Goal: Information Seeking & Learning: Learn about a topic

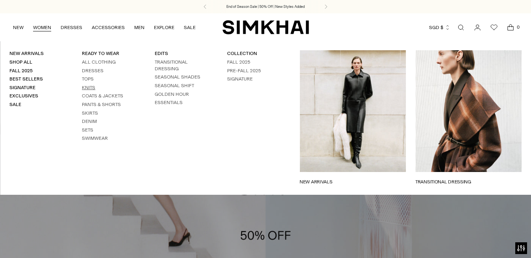
click at [95, 86] on link "Knits" at bounding box center [88, 88] width 13 height 6
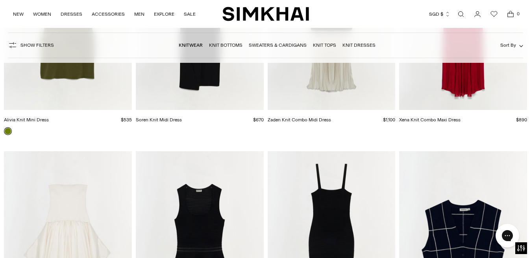
scroll to position [3335, 0]
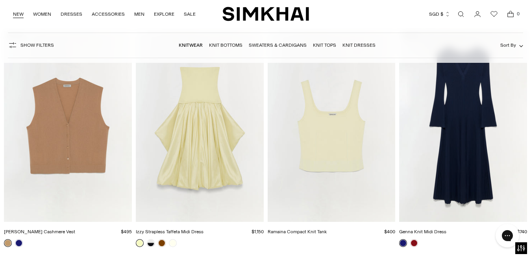
click at [18, 13] on link "NEW" at bounding box center [18, 14] width 11 height 17
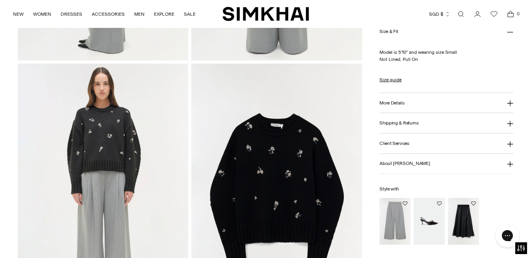
click at [508, 100] on icon at bounding box center [510, 103] width 6 height 6
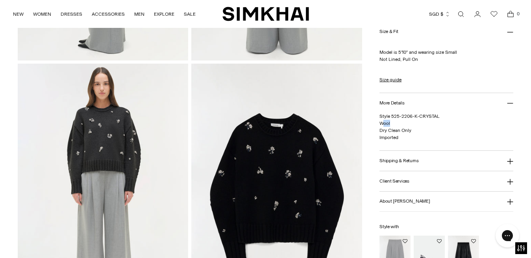
drag, startPoint x: 383, startPoint y: 123, endPoint x: 392, endPoint y: 123, distance: 9.4
click at [392, 123] on p "Style 525-2206-K-CRYSTAL Wool Dry Clean Only Imported" at bounding box center [446, 127] width 134 height 28
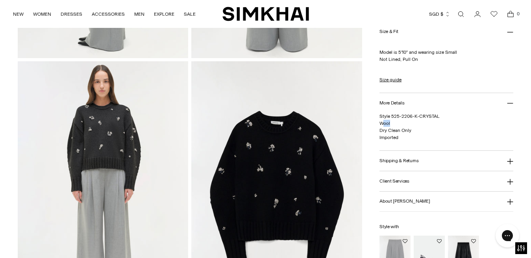
scroll to position [708, 0]
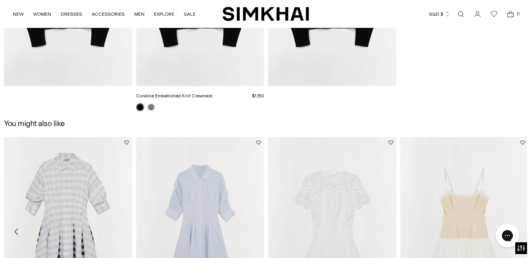
scroll to position [983, 0]
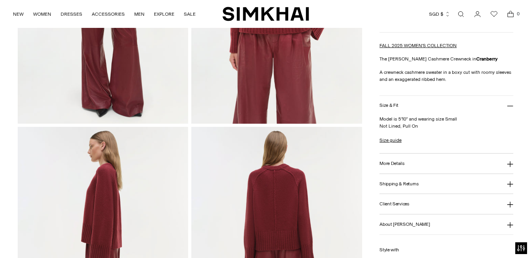
scroll to position [236, 0]
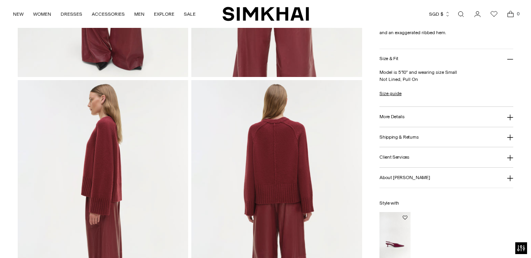
click at [509, 116] on icon at bounding box center [510, 117] width 6 height 6
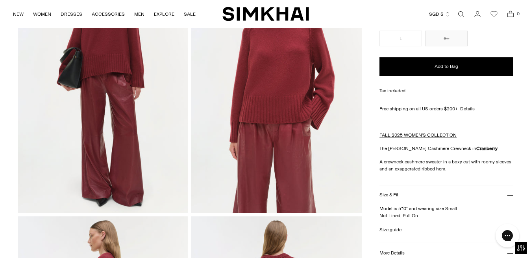
scroll to position [157, 0]
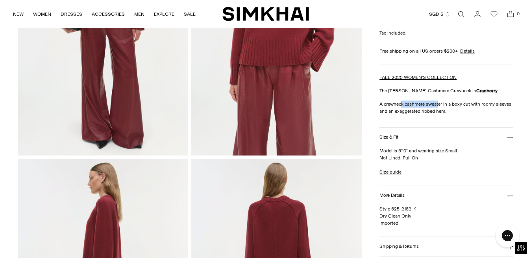
drag, startPoint x: 401, startPoint y: 104, endPoint x: 439, endPoint y: 104, distance: 38.5
click at [439, 104] on p "A crewneck cashmere sweater in a boxy cut with roomy sleeves and an exaggerated…" at bounding box center [446, 108] width 134 height 14
click at [450, 152] on p "Model is 5'10" and wearing size Small Not Lined, Pull On" at bounding box center [446, 154] width 134 height 14
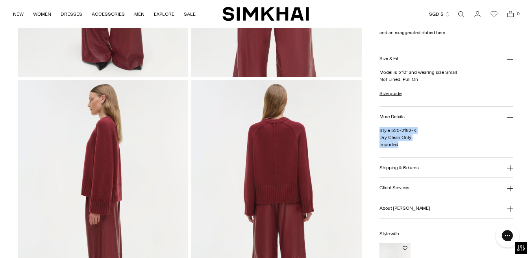
drag, startPoint x: 379, startPoint y: 129, endPoint x: 401, endPoint y: 146, distance: 28.3
click at [401, 146] on div "Home / Knitwear / Curtis Cashmere Crewneck Curtis Cashmere Crewneck Regular pri…" at bounding box center [266, 208] width 496 height 774
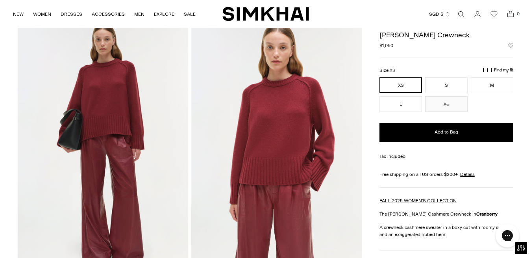
scroll to position [0, 0]
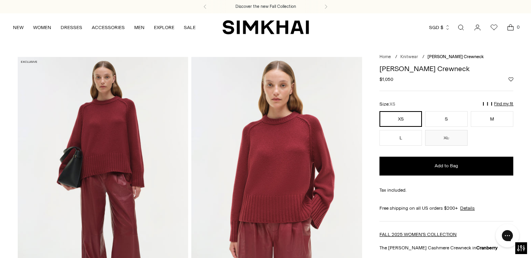
click at [417, 69] on h1 "[PERSON_NAME] Crewneck" at bounding box center [446, 68] width 134 height 7
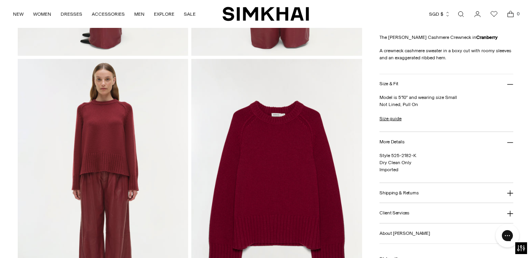
scroll to position [528, 0]
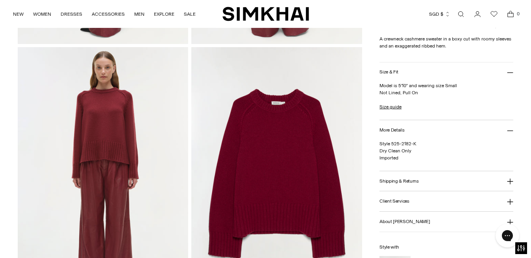
click at [268, 112] on img at bounding box center [276, 175] width 171 height 256
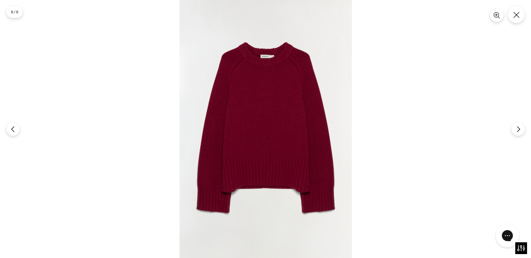
click at [268, 112] on img at bounding box center [265, 129] width 172 height 258
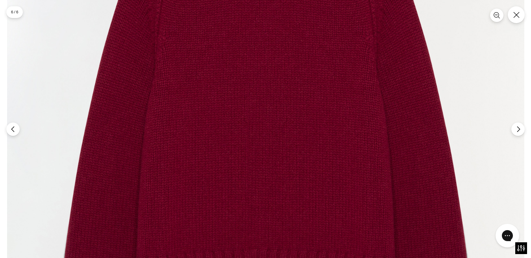
click at [268, 112] on img at bounding box center [265, 164] width 517 height 775
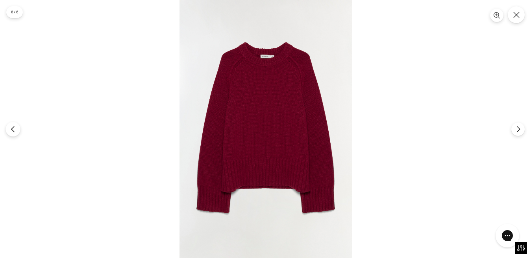
click at [13, 127] on icon "Previous" at bounding box center [12, 129] width 3 height 6
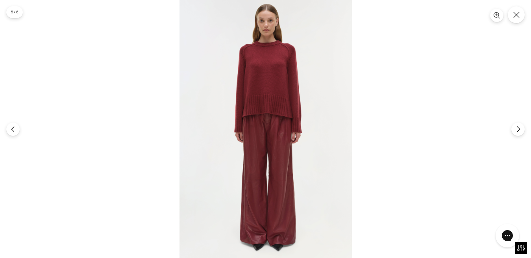
click at [313, 93] on img at bounding box center [265, 129] width 172 height 258
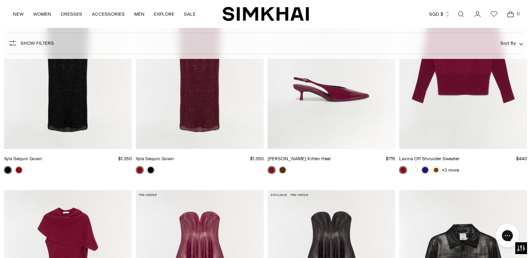
scroll to position [3185, 0]
